Goal: Information Seeking & Learning: Learn about a topic

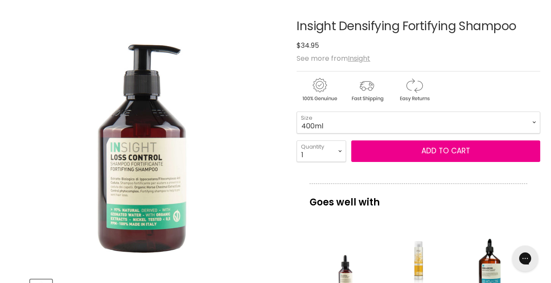
scroll to position [138, 0]
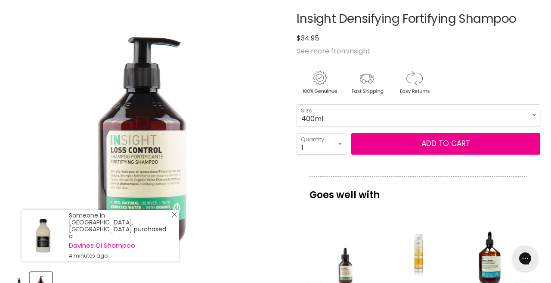
click at [172, 216] on line "Close Icon" at bounding box center [174, 214] width 4 height 4
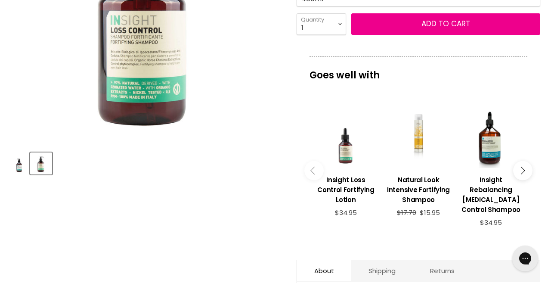
scroll to position [258, 0]
click at [518, 167] on icon "Main content" at bounding box center [521, 171] width 8 height 8
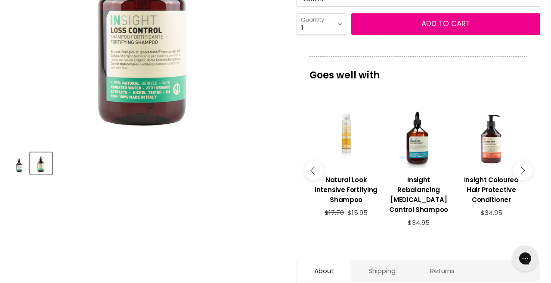
click at [518, 167] on icon "Main content" at bounding box center [521, 171] width 8 height 8
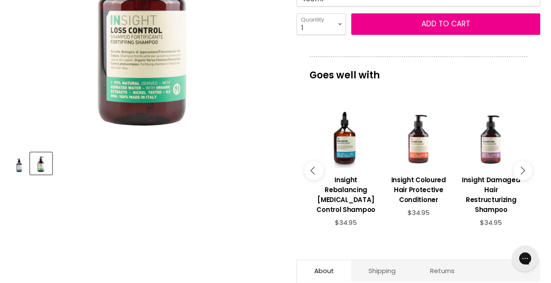
click at [517, 166] on button "Main content" at bounding box center [522, 170] width 19 height 19
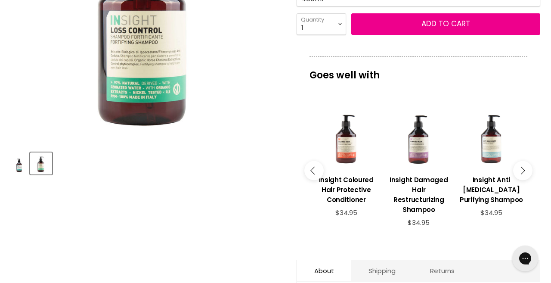
click at [519, 165] on button "Main content" at bounding box center [522, 170] width 19 height 19
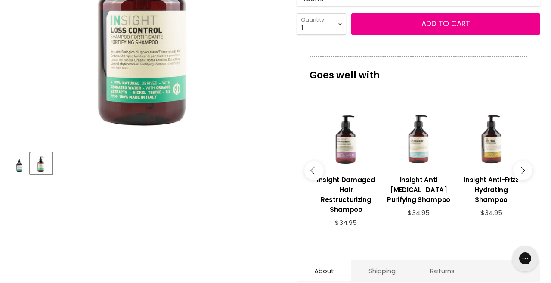
click at [518, 165] on button "Main content" at bounding box center [522, 170] width 19 height 19
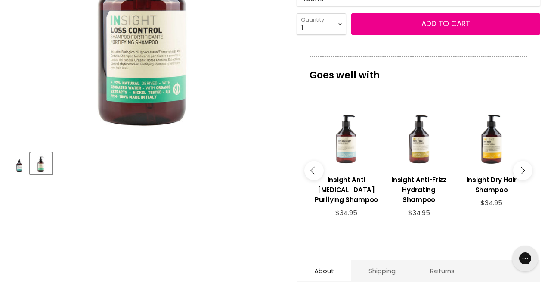
click at [518, 166] on button "Main content" at bounding box center [522, 170] width 19 height 19
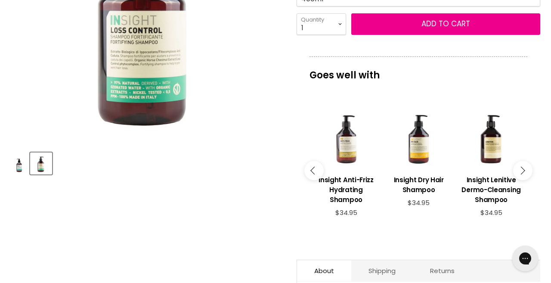
click at [519, 167] on icon "Main content" at bounding box center [521, 171] width 8 height 8
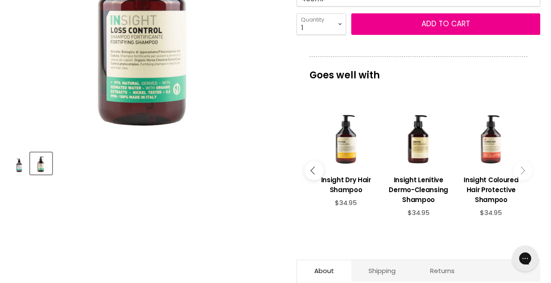
click at [519, 167] on icon "Main content" at bounding box center [521, 171] width 8 height 8
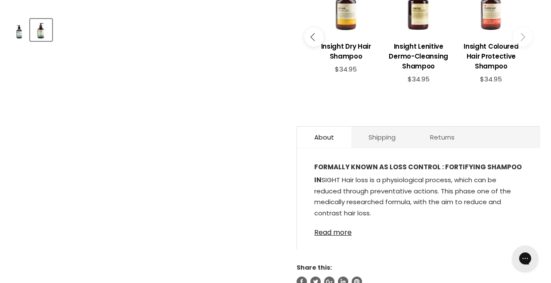
scroll to position [380, 0]
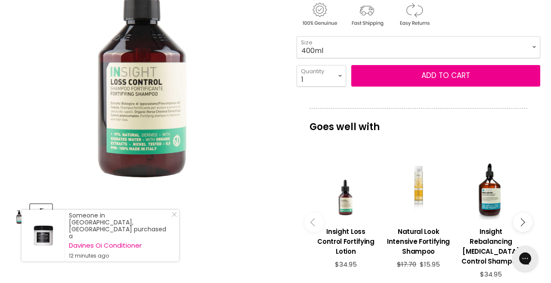
scroll to position [208, 0]
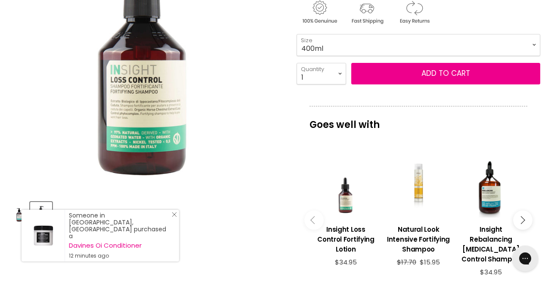
click at [176, 217] on icon "Close Icon" at bounding box center [174, 214] width 5 height 5
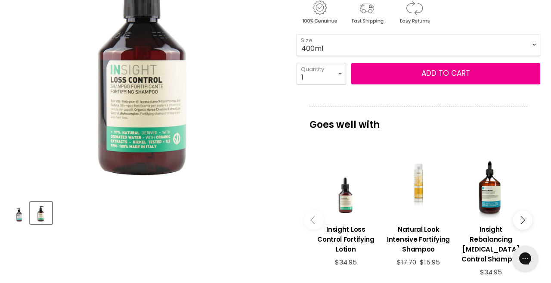
click at [520, 216] on icon "Main content" at bounding box center [521, 220] width 8 height 8
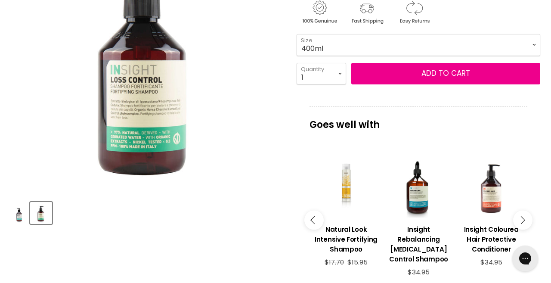
click at [522, 219] on icon "Main content" at bounding box center [521, 220] width 8 height 8
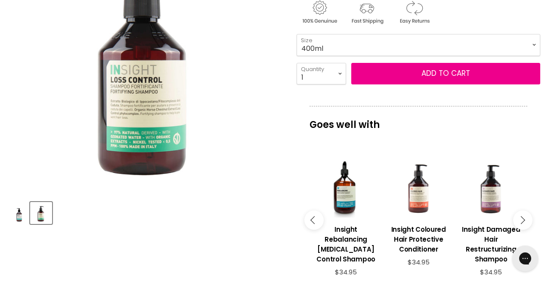
click at [522, 219] on button "Main content" at bounding box center [522, 219] width 19 height 19
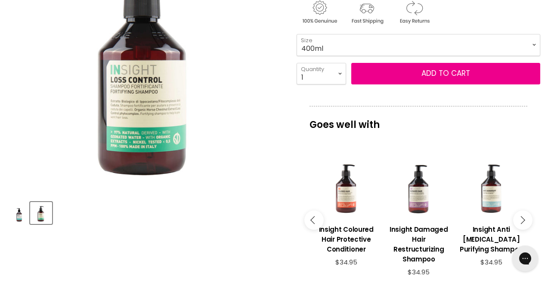
click at [519, 220] on button "Main content" at bounding box center [522, 219] width 19 height 19
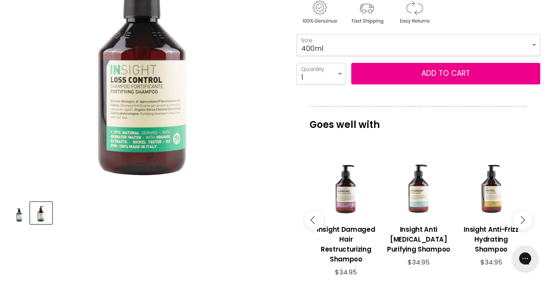
click at [519, 220] on button "Main content" at bounding box center [522, 219] width 19 height 19
